Goal: Information Seeking & Learning: Check status

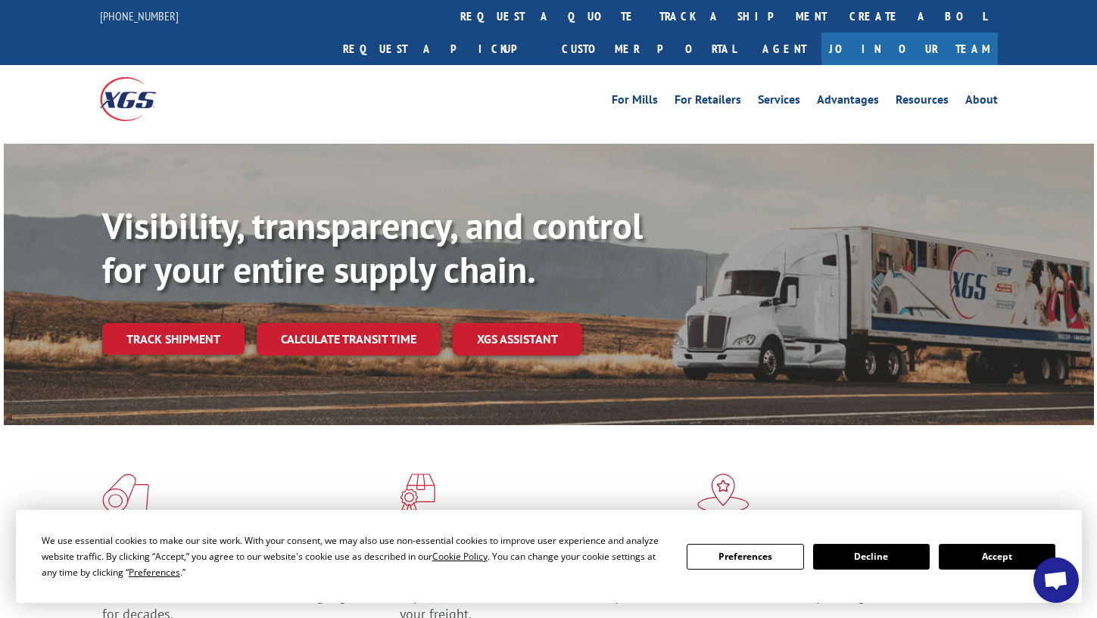
click at [182, 327] on div "Visibility, transparency, and control for your entire supply chain. Track shipm…" at bounding box center [598, 309] width 992 height 211
click at [185, 323] on link "Track shipment" at bounding box center [173, 339] width 142 height 32
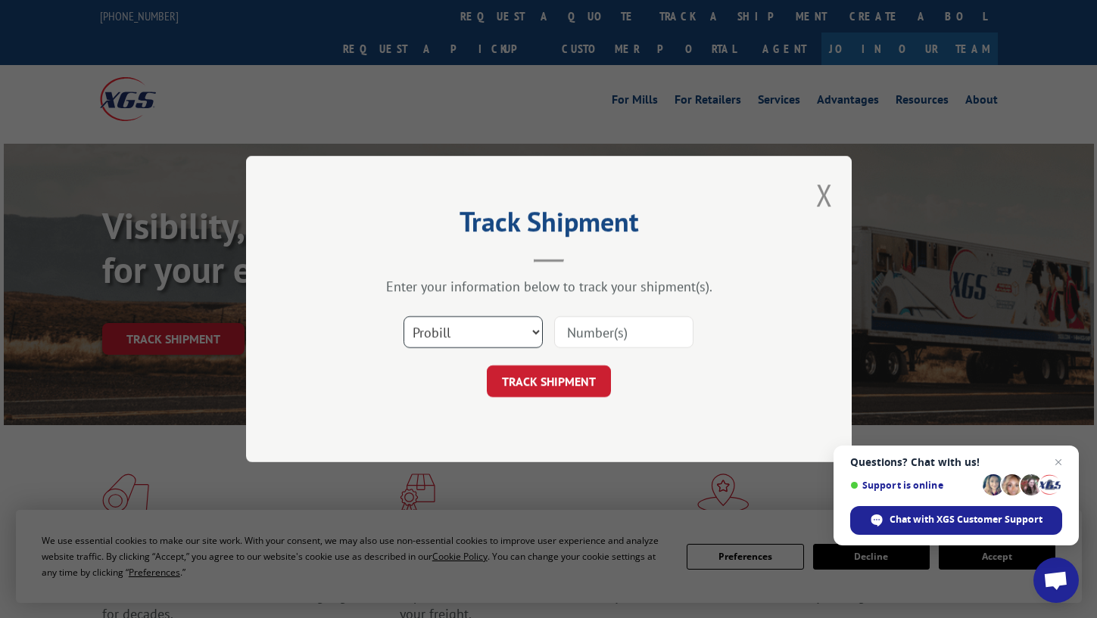
click at [534, 330] on select "Select category... Probill BOL PO" at bounding box center [472, 332] width 139 height 32
click at [403, 316] on select "Select category... Probill BOL PO" at bounding box center [472, 332] width 139 height 32
drag, startPoint x: 588, startPoint y: 331, endPoint x: 419, endPoint y: 11, distance: 361.3
click at [0, 0] on div "Track Shipment Enter your information below to track your shipment(s). Select c…" at bounding box center [548, 309] width 1097 height 618
click at [588, 336] on input at bounding box center [623, 332] width 139 height 32
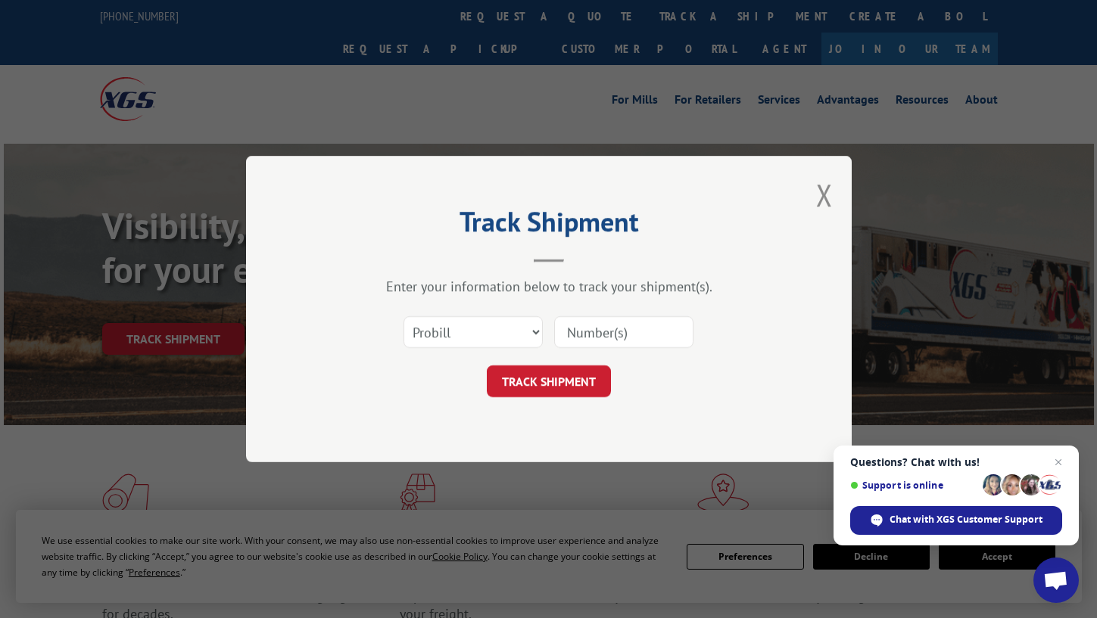
paste input "17687950"
type input "17687950"
click at [581, 387] on button "TRACK SHIPMENT" at bounding box center [549, 382] width 124 height 32
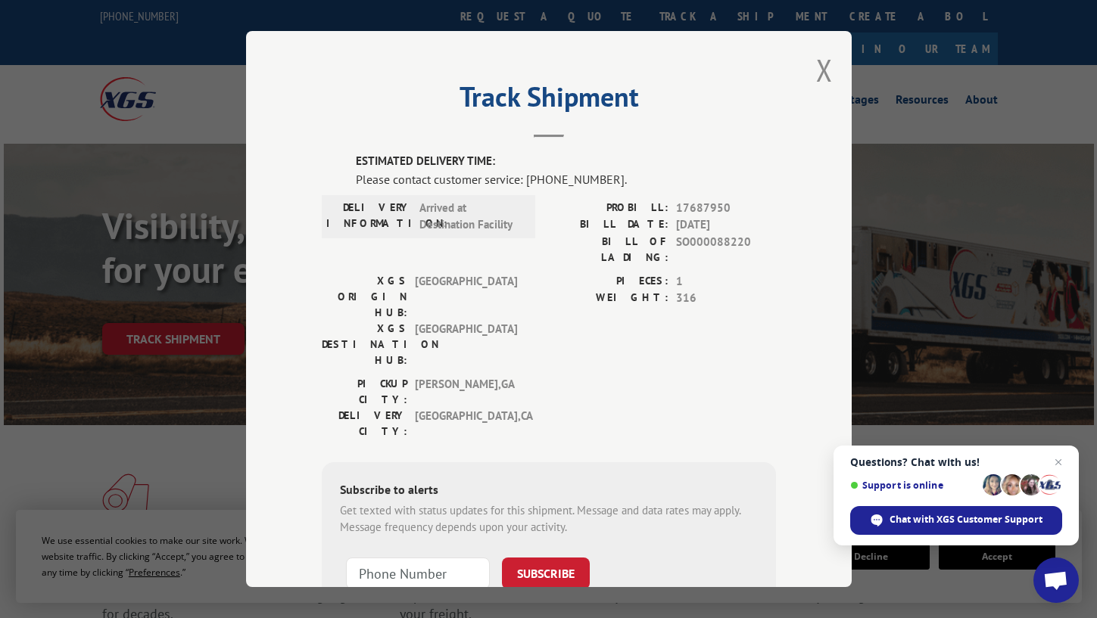
scroll to position [2, 0]
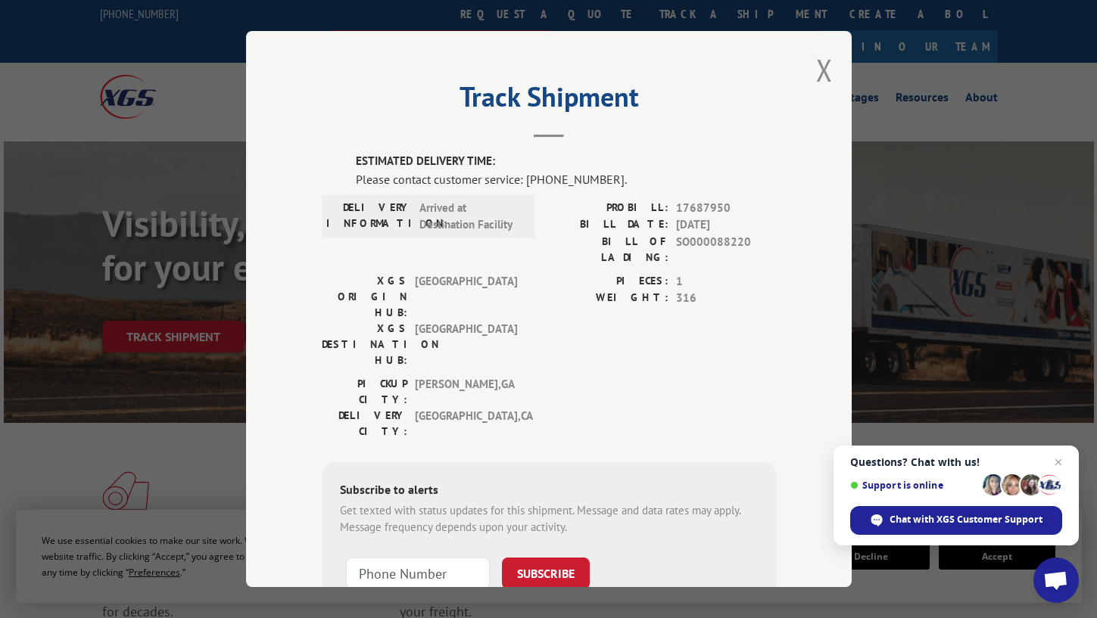
drag, startPoint x: 828, startPoint y: 70, endPoint x: 736, endPoint y: 21, distance: 104.6
click at [828, 70] on button "Close modal" at bounding box center [824, 70] width 17 height 40
